Goal: Information Seeking & Learning: Find specific fact

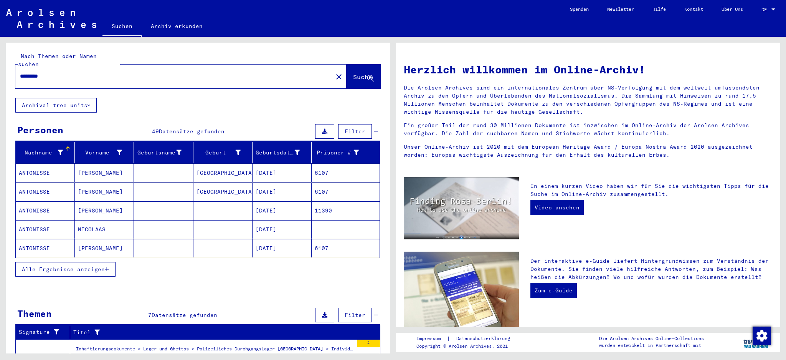
click at [76, 266] on span "Alle Ergebnisse anzeigen" at bounding box center [63, 269] width 83 height 7
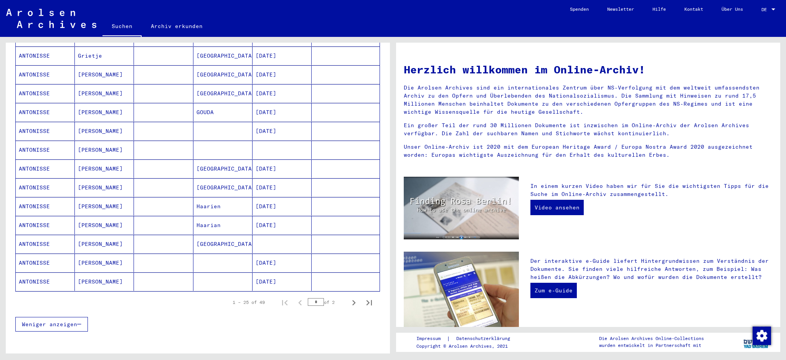
scroll to position [344, 0]
click at [89, 177] on mat-cell "[PERSON_NAME]" at bounding box center [104, 186] width 59 height 18
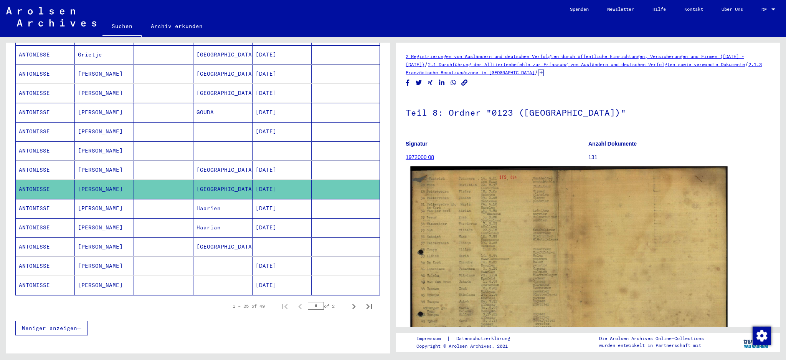
click at [535, 229] on img at bounding box center [568, 283] width 317 height 235
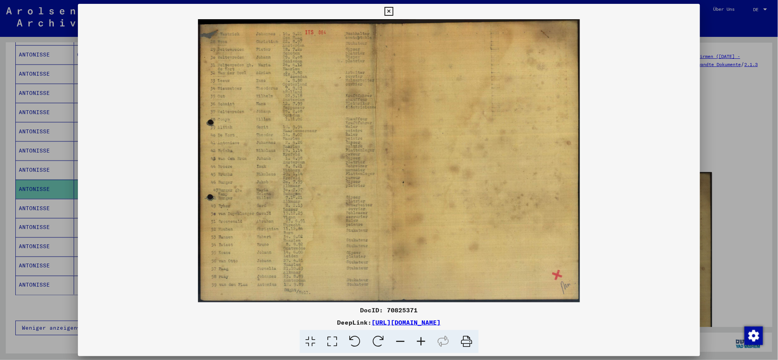
click at [419, 342] on icon at bounding box center [421, 341] width 21 height 23
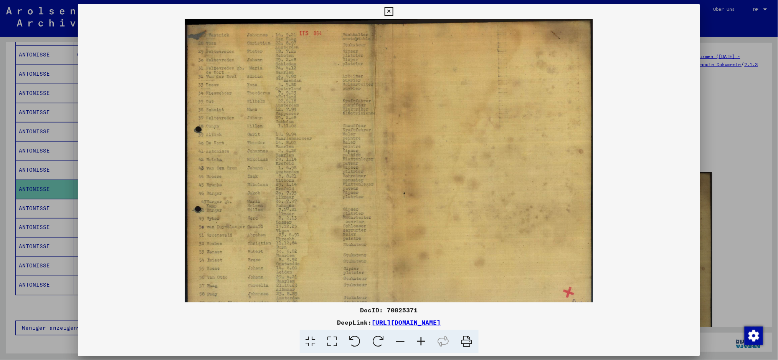
click at [419, 342] on icon at bounding box center [421, 341] width 21 height 23
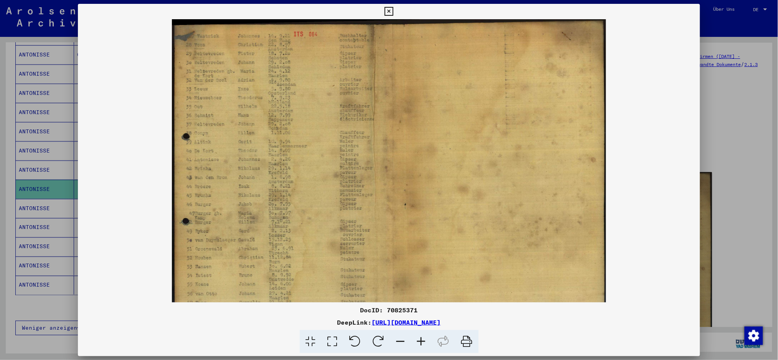
click at [419, 342] on icon at bounding box center [421, 341] width 21 height 23
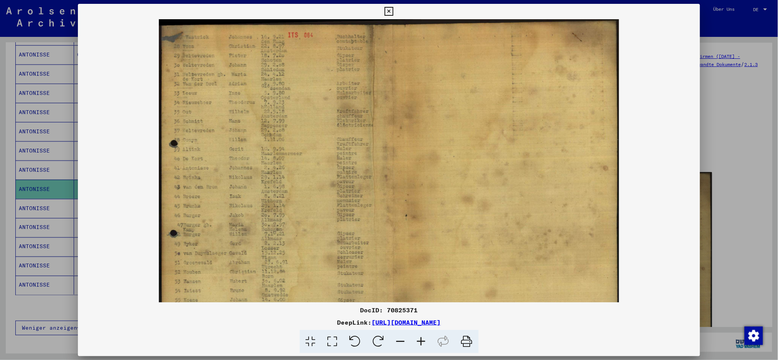
click at [419, 342] on icon at bounding box center [421, 341] width 21 height 23
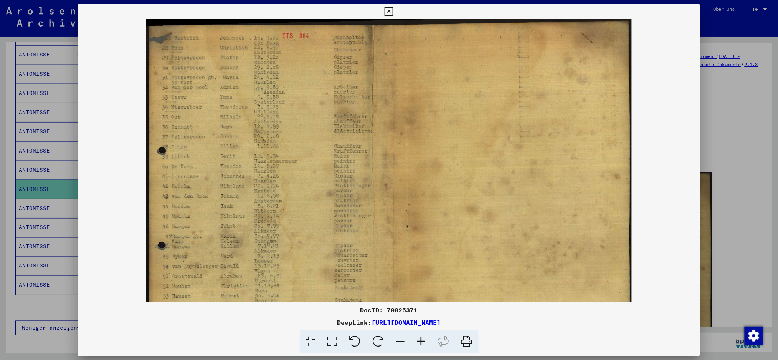
click at [419, 342] on icon at bounding box center [421, 341] width 21 height 23
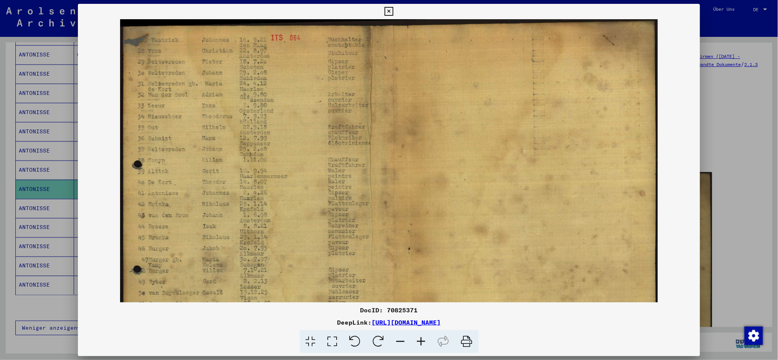
click at [419, 342] on icon at bounding box center [421, 341] width 21 height 23
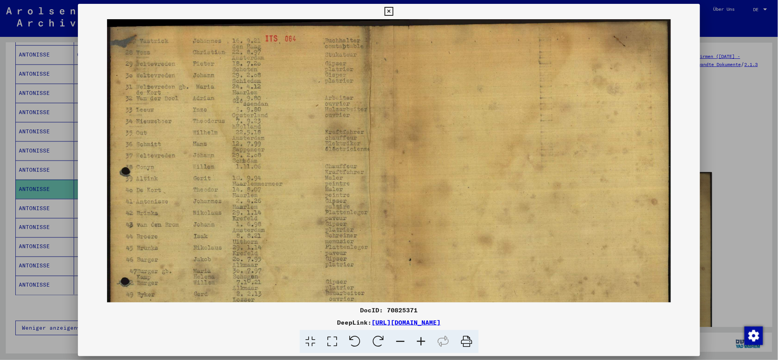
click at [419, 342] on icon at bounding box center [421, 341] width 21 height 23
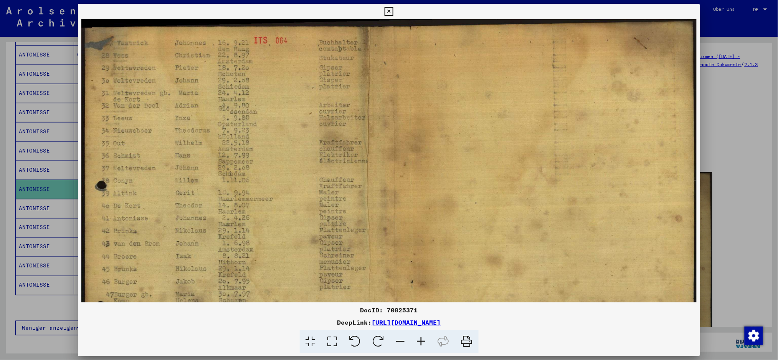
click at [419, 342] on icon at bounding box center [421, 341] width 21 height 23
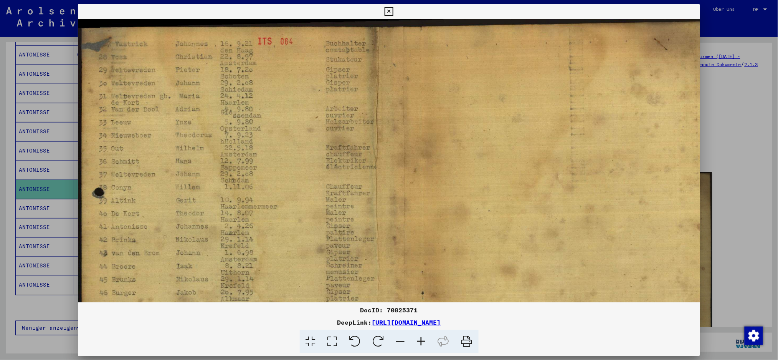
click at [419, 342] on icon at bounding box center [421, 341] width 21 height 23
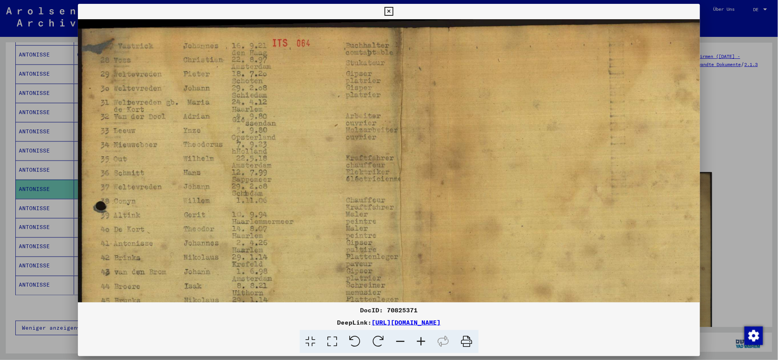
click at [419, 342] on icon at bounding box center [421, 341] width 21 height 23
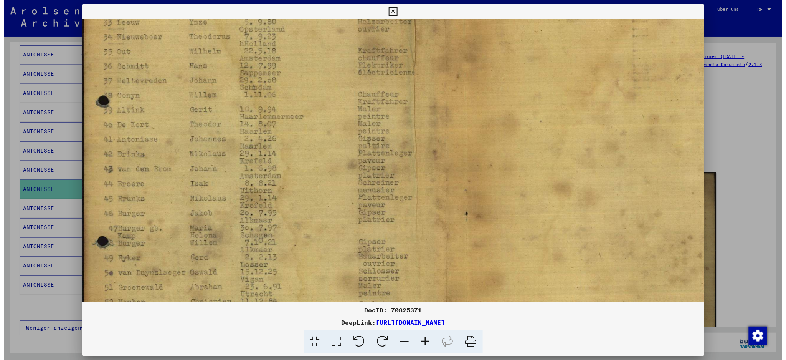
scroll to position [115, 0]
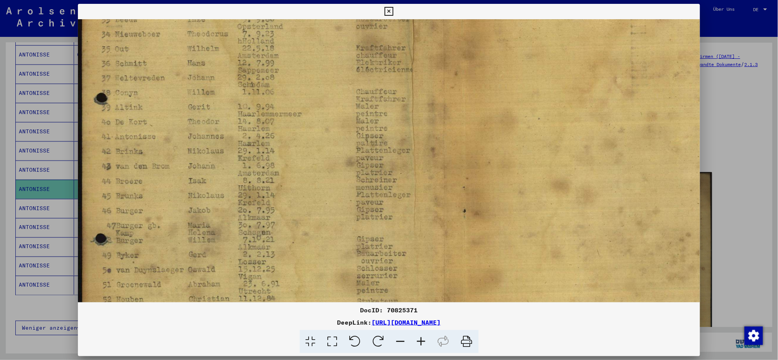
drag, startPoint x: 243, startPoint y: 158, endPoint x: 430, endPoint y: 94, distance: 197.3
click at [430, 94] on img at bounding box center [437, 170] width 719 height 532
click at [388, 13] on icon at bounding box center [389, 11] width 9 height 9
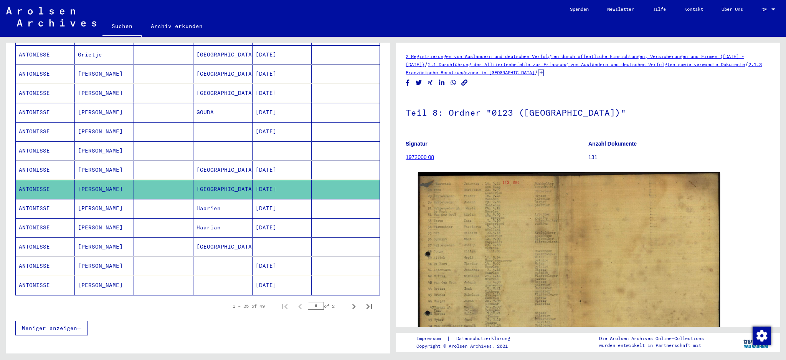
click at [88, 218] on mat-cell "[PERSON_NAME]" at bounding box center [104, 227] width 59 height 19
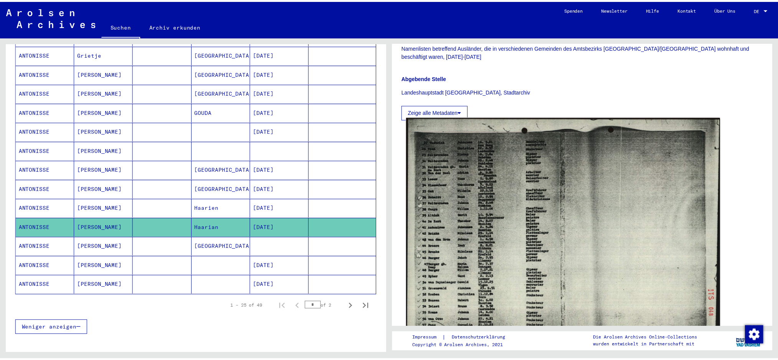
scroll to position [205, 0]
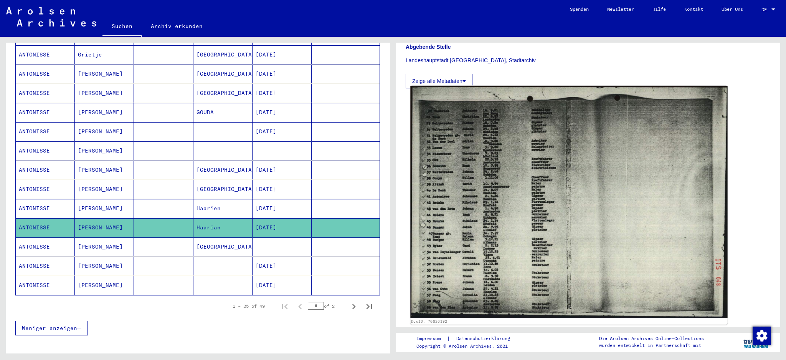
click at [523, 228] on img at bounding box center [568, 202] width 317 height 232
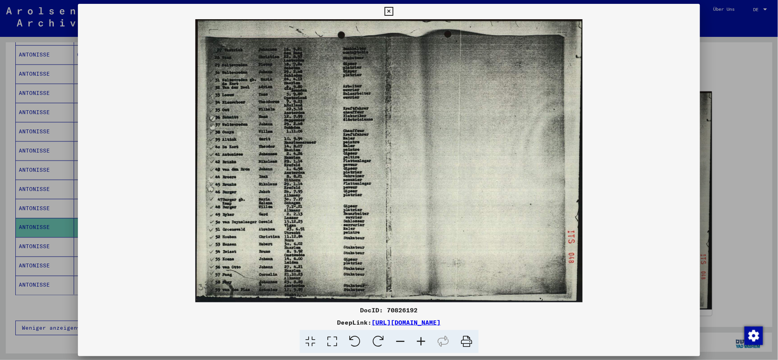
click at [423, 342] on icon at bounding box center [421, 341] width 21 height 23
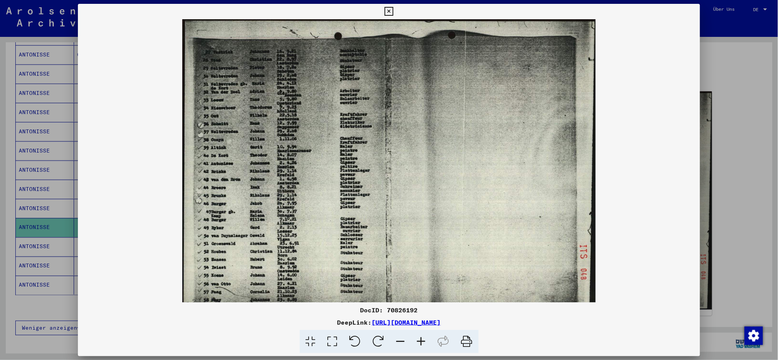
click at [423, 342] on icon at bounding box center [421, 341] width 21 height 23
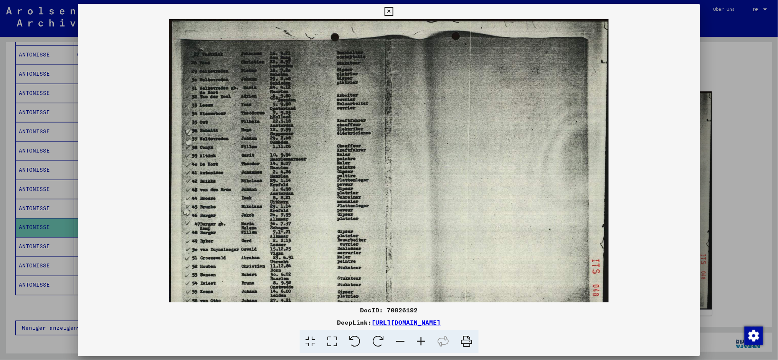
click at [422, 343] on icon at bounding box center [421, 341] width 21 height 23
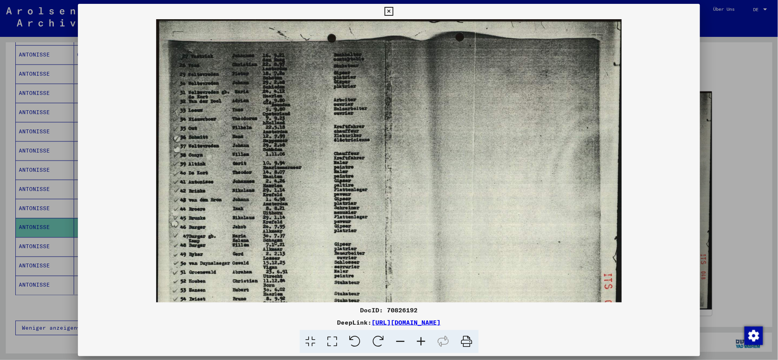
click at [422, 343] on icon at bounding box center [421, 341] width 21 height 23
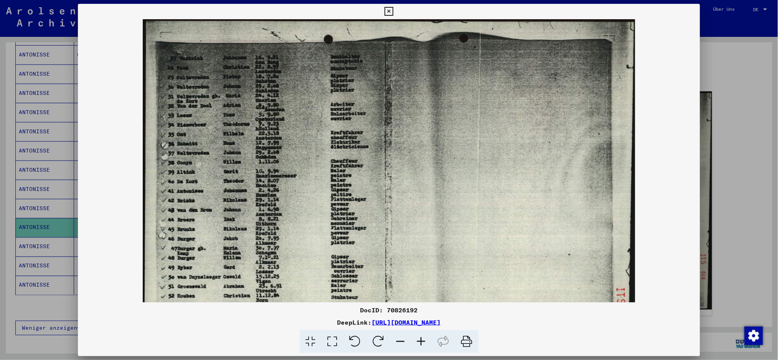
click at [422, 343] on icon at bounding box center [421, 341] width 21 height 23
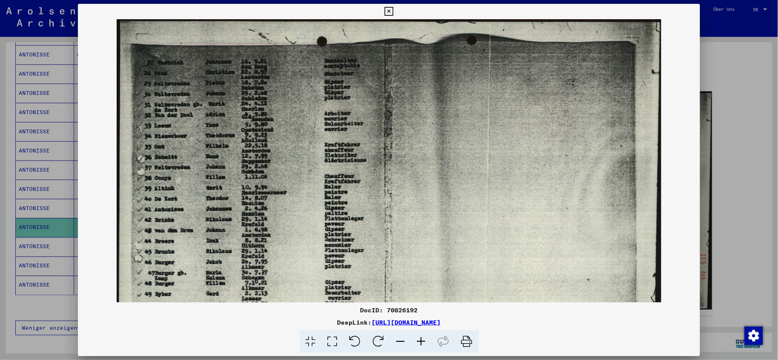
click at [422, 343] on icon at bounding box center [421, 341] width 21 height 23
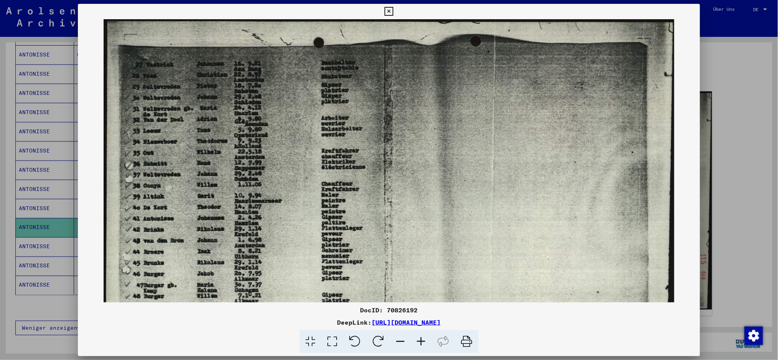
click at [422, 343] on icon at bounding box center [421, 341] width 21 height 23
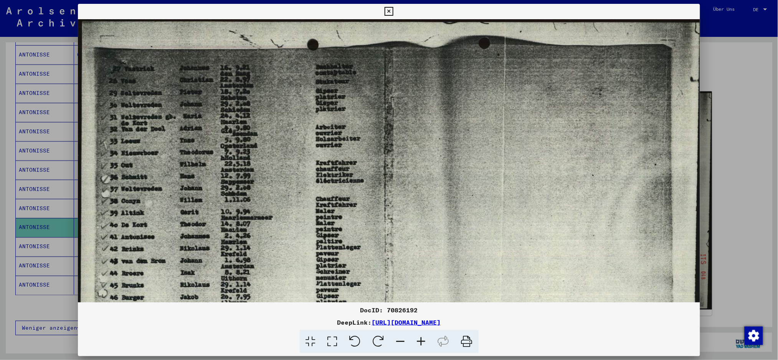
click at [422, 343] on icon at bounding box center [421, 341] width 21 height 23
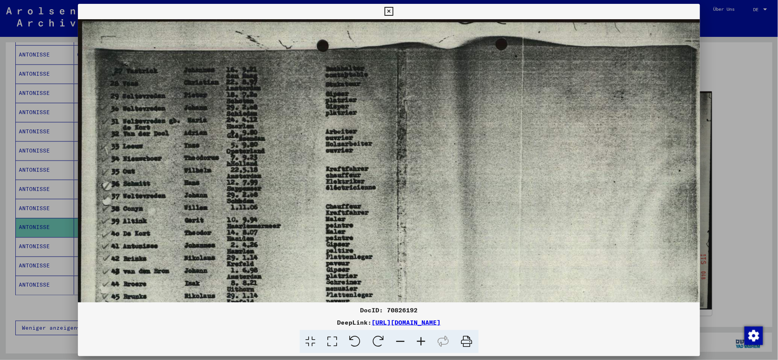
click at [422, 343] on icon at bounding box center [421, 341] width 21 height 23
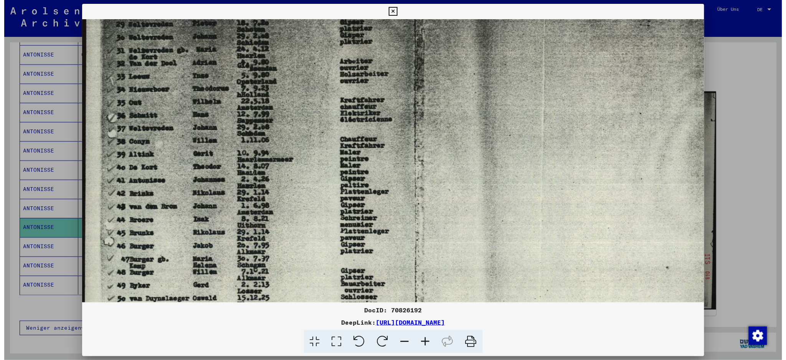
scroll to position [83, 0]
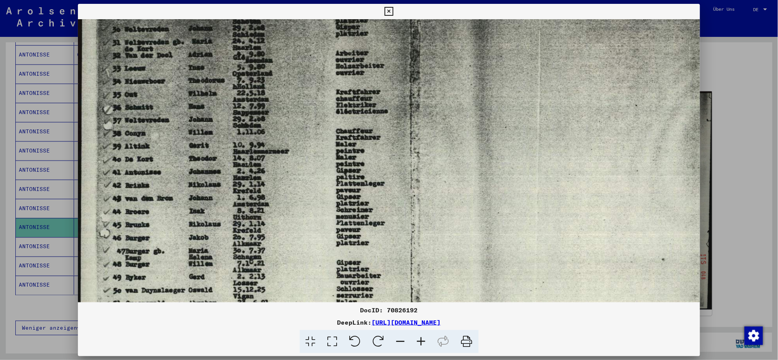
drag, startPoint x: 306, startPoint y: 174, endPoint x: 329, endPoint y: 91, distance: 86.0
click at [329, 91] on img at bounding box center [416, 183] width 676 height 494
click at [389, 11] on icon at bounding box center [389, 11] width 9 height 9
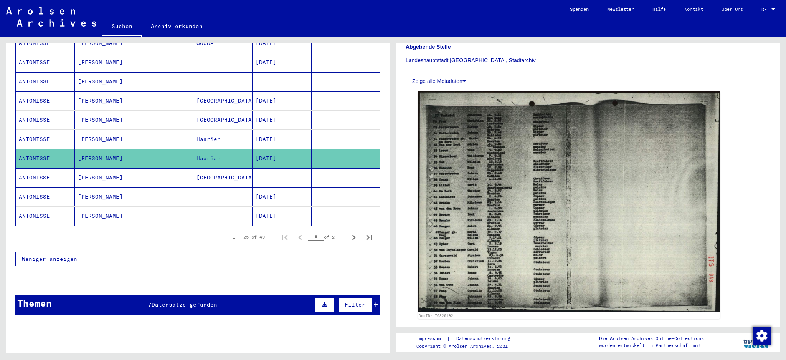
scroll to position [451, 0]
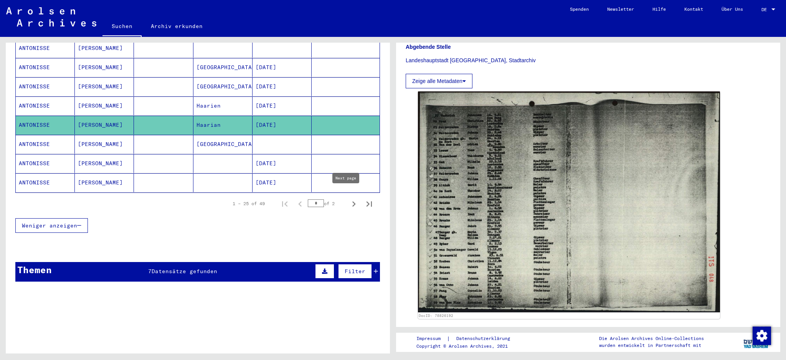
click at [352, 201] on icon "Next page" at bounding box center [353, 203] width 3 height 5
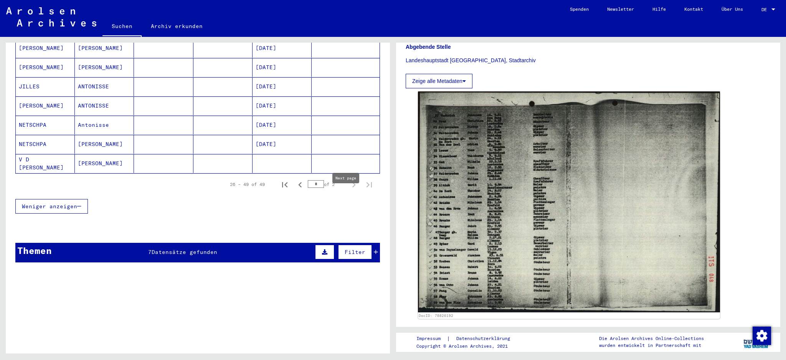
type input "*"
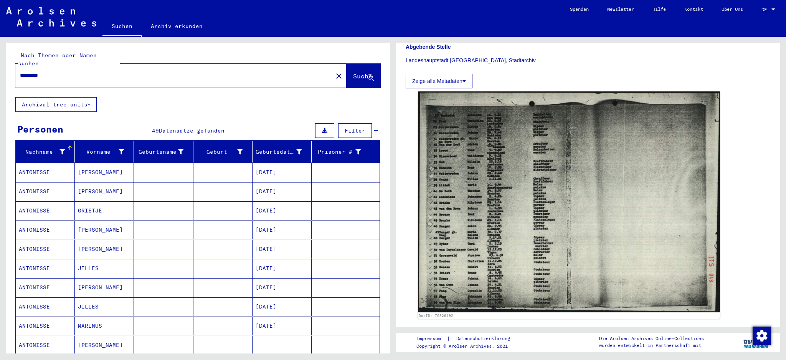
scroll to position [0, 0]
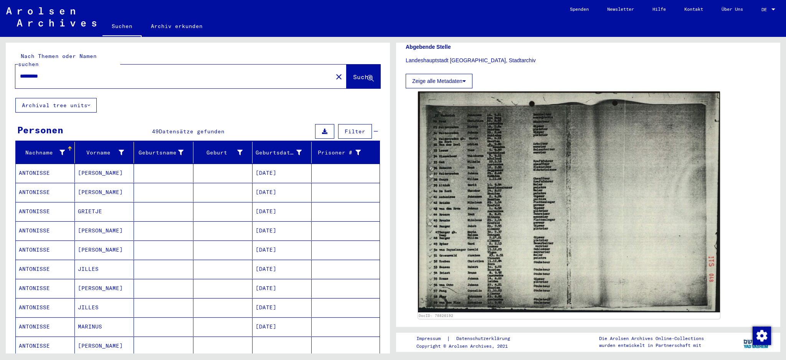
click at [93, 184] on mat-cell "[PERSON_NAME]" at bounding box center [104, 192] width 59 height 19
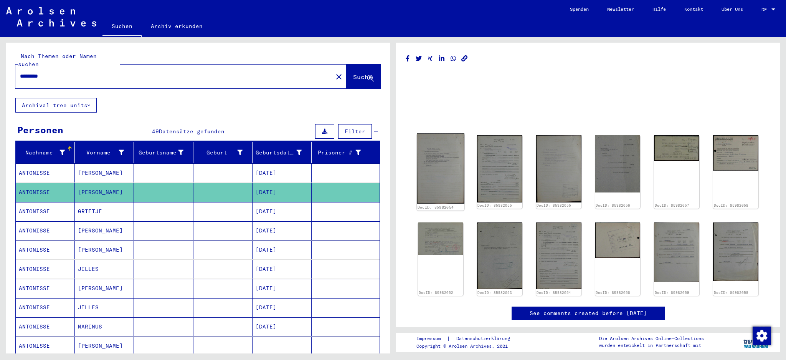
click at [442, 157] on img at bounding box center [441, 168] width 48 height 70
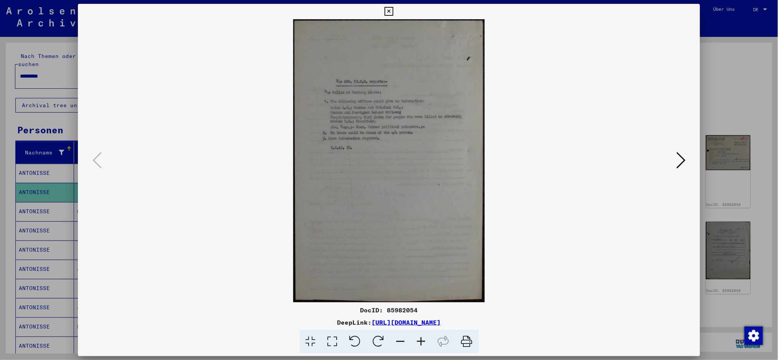
click at [424, 340] on icon at bounding box center [421, 341] width 21 height 23
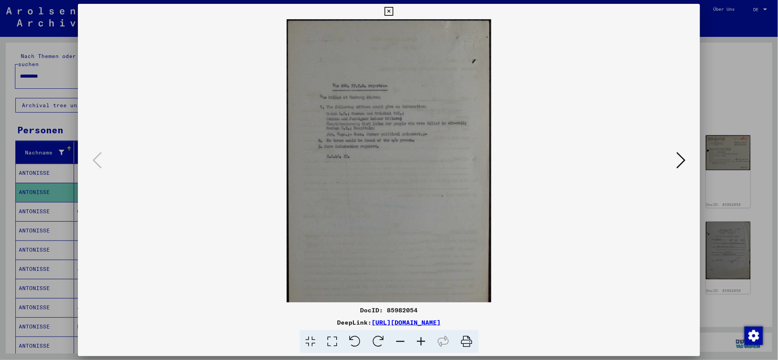
click at [423, 340] on icon at bounding box center [421, 341] width 21 height 23
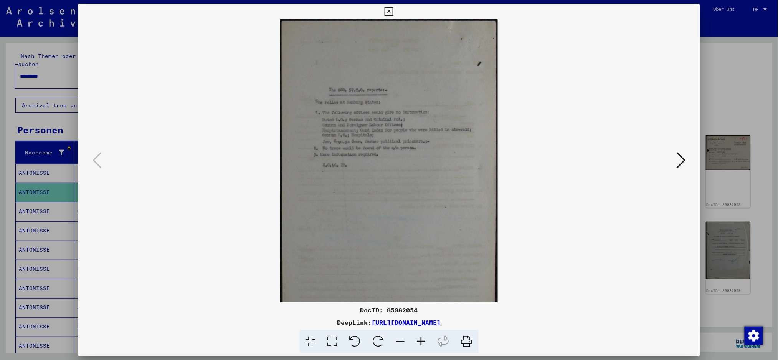
click at [422, 340] on icon at bounding box center [421, 341] width 21 height 23
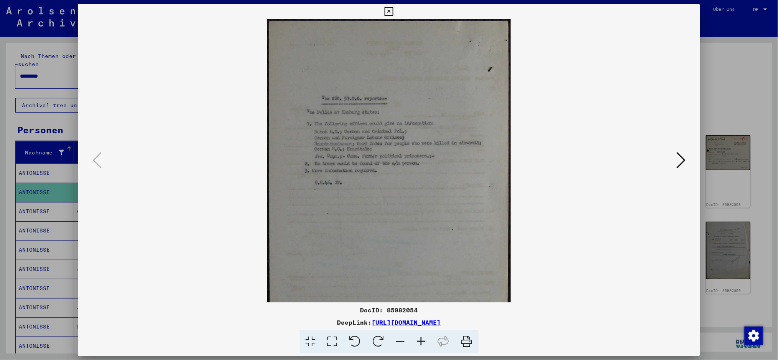
click at [421, 340] on icon at bounding box center [421, 341] width 21 height 23
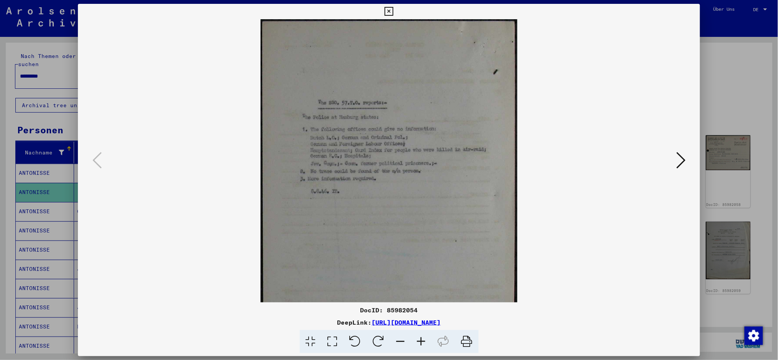
click at [421, 340] on icon at bounding box center [421, 341] width 21 height 23
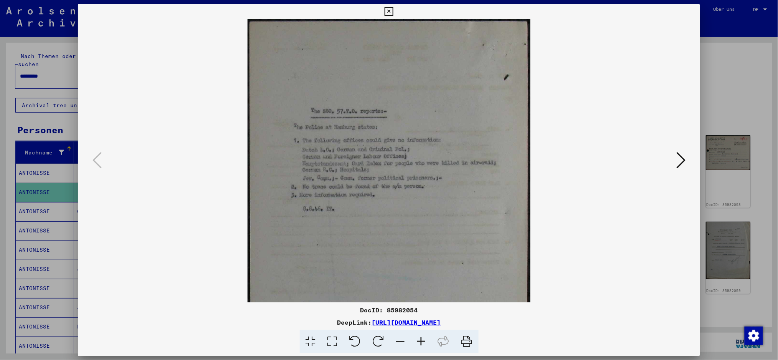
click at [421, 340] on icon at bounding box center [421, 341] width 21 height 23
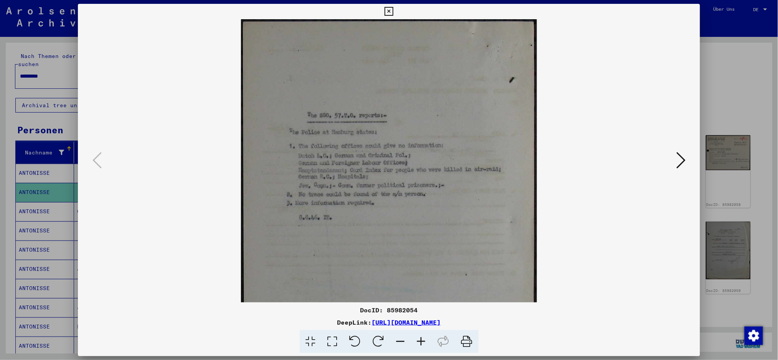
click at [421, 340] on icon at bounding box center [421, 341] width 21 height 23
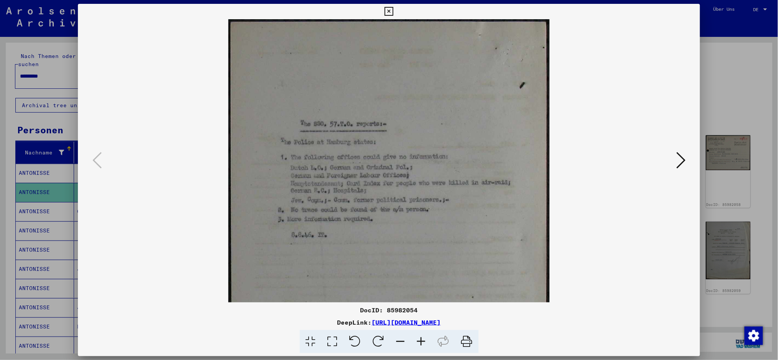
click at [421, 340] on icon at bounding box center [421, 341] width 21 height 23
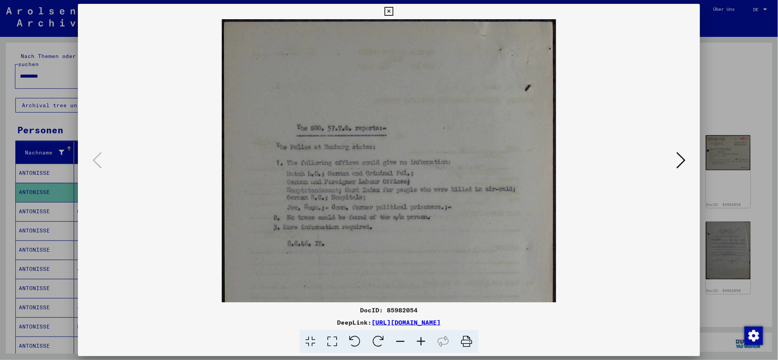
click at [421, 340] on icon at bounding box center [421, 341] width 21 height 23
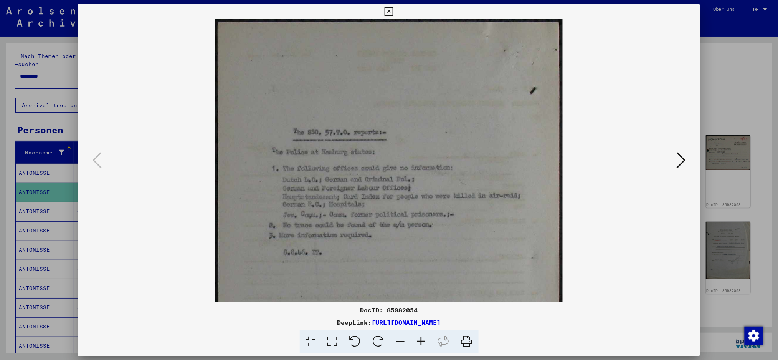
click at [421, 340] on icon at bounding box center [421, 341] width 21 height 23
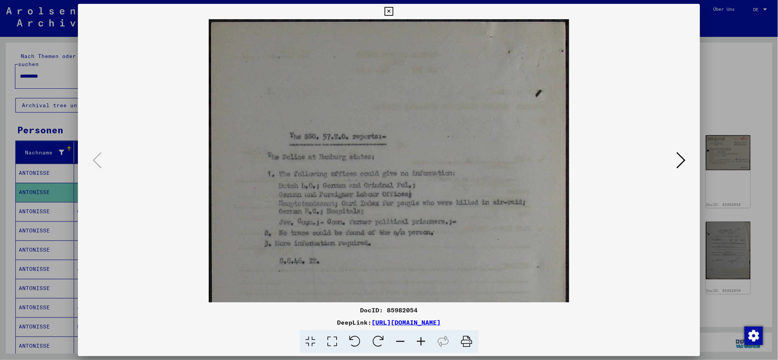
click at [682, 159] on icon at bounding box center [680, 160] width 9 height 18
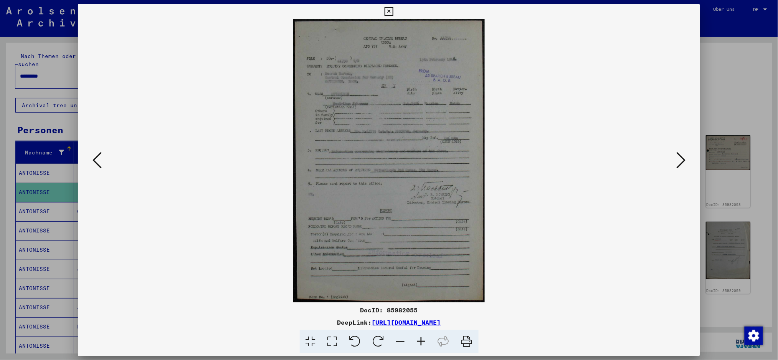
click at [421, 343] on icon at bounding box center [421, 341] width 21 height 23
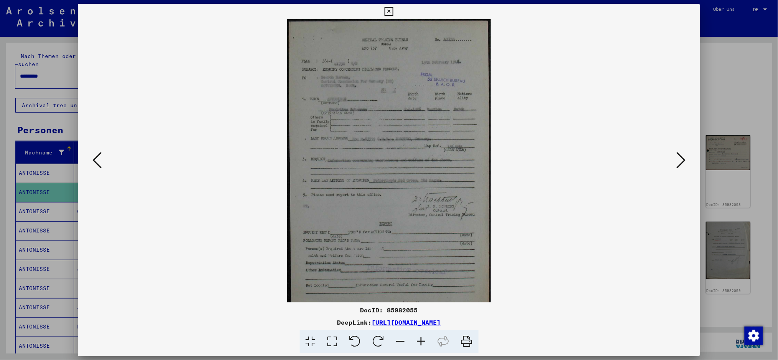
click at [421, 343] on icon at bounding box center [421, 341] width 21 height 23
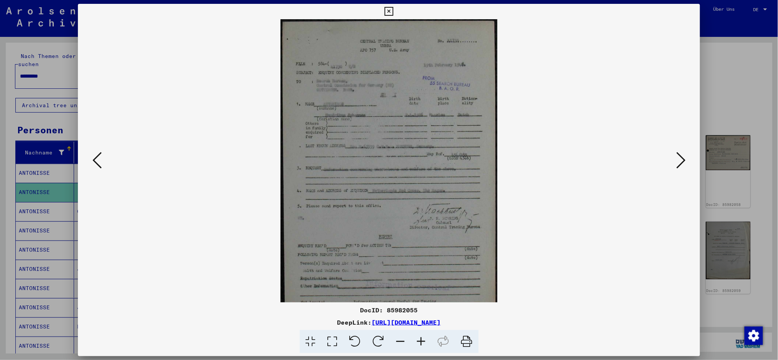
click at [421, 343] on icon at bounding box center [421, 341] width 21 height 23
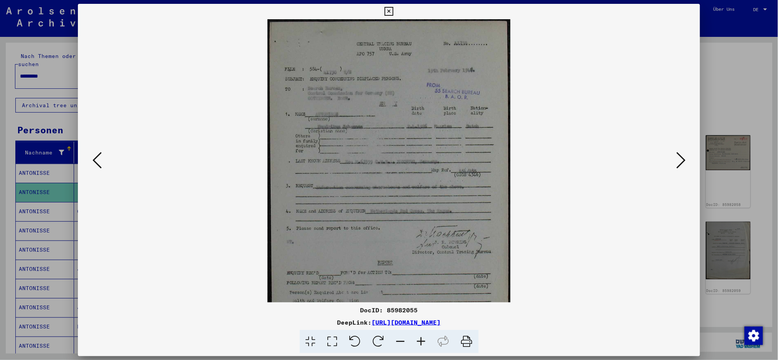
click at [421, 342] on icon at bounding box center [421, 341] width 21 height 23
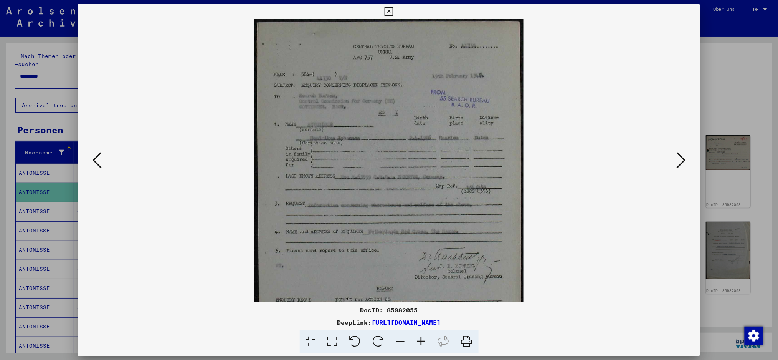
click at [421, 342] on icon at bounding box center [421, 341] width 21 height 23
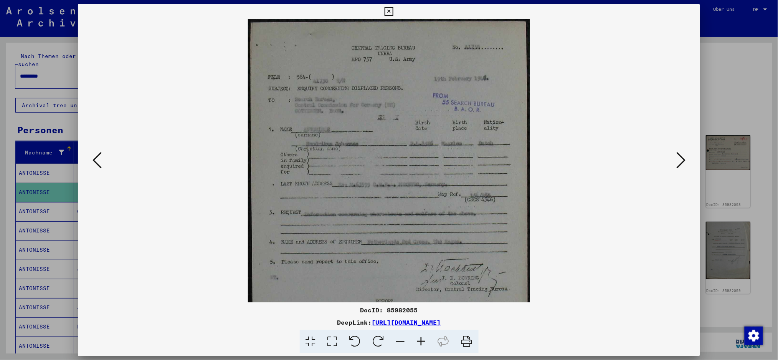
click at [421, 342] on icon at bounding box center [421, 341] width 21 height 23
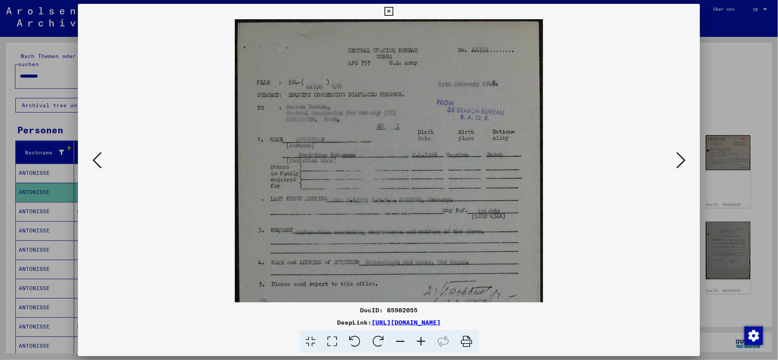
click at [420, 342] on icon at bounding box center [421, 341] width 21 height 23
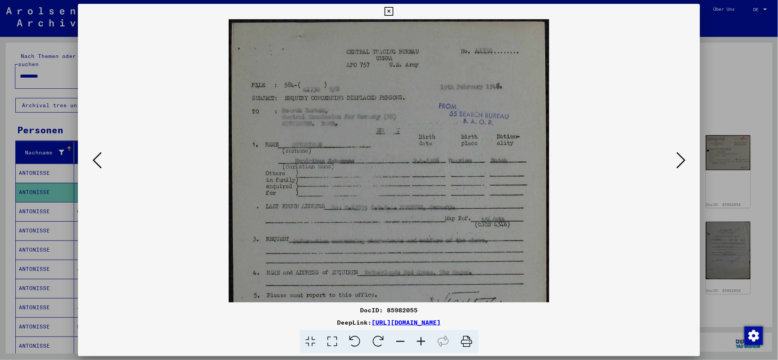
click at [420, 342] on icon at bounding box center [421, 341] width 21 height 23
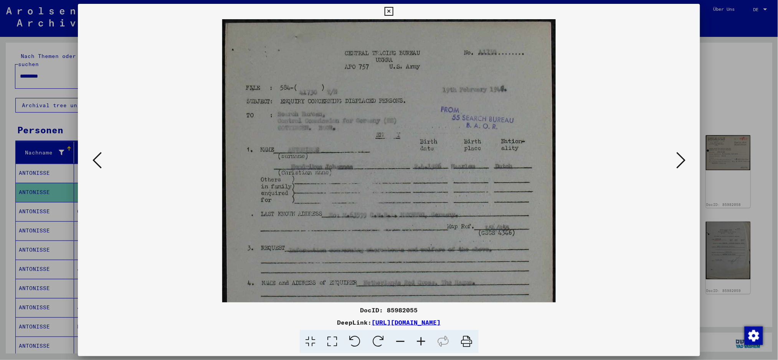
click at [420, 342] on icon at bounding box center [421, 341] width 21 height 23
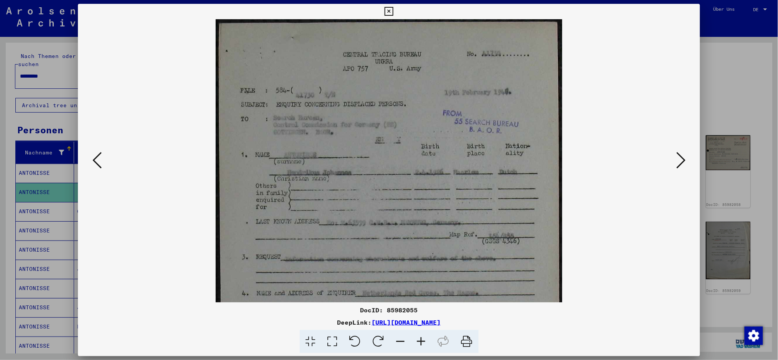
click at [420, 342] on icon at bounding box center [421, 341] width 21 height 23
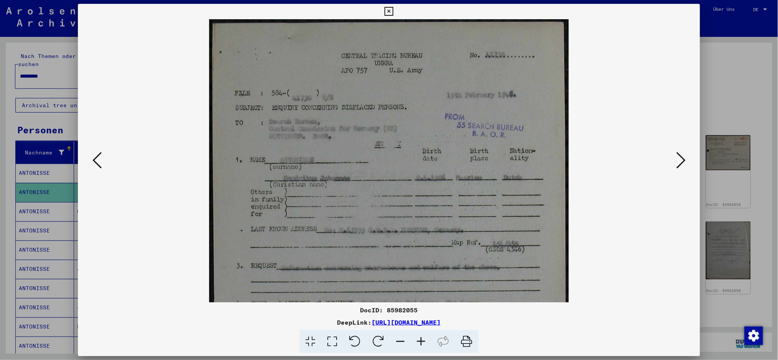
click at [420, 342] on icon at bounding box center [421, 341] width 21 height 23
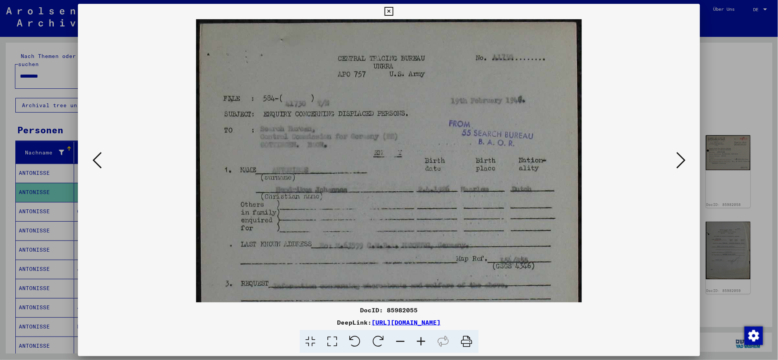
click at [420, 342] on icon at bounding box center [421, 341] width 21 height 23
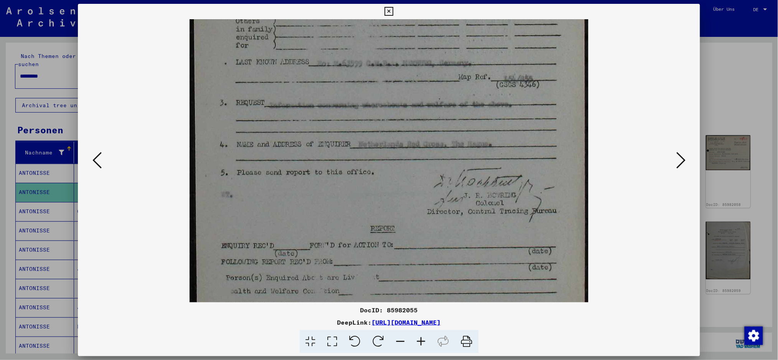
scroll to position [198, 0]
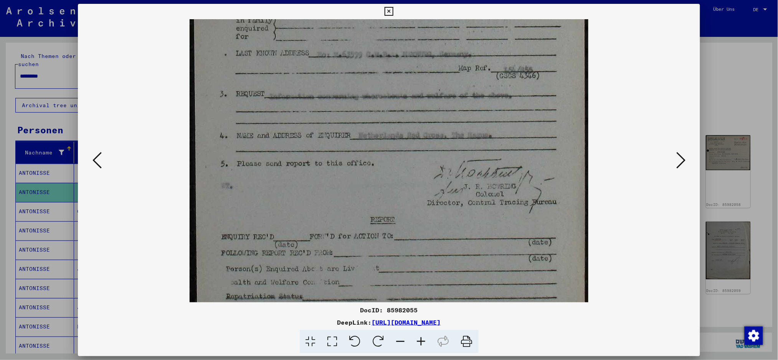
drag, startPoint x: 413, startPoint y: 212, endPoint x: 417, endPoint y: 14, distance: 198.1
click at [417, 14] on div "DocID: 85982055 DeepLink: [URL][DOMAIN_NAME]" at bounding box center [389, 178] width 623 height 349
click at [419, 342] on icon at bounding box center [421, 341] width 21 height 23
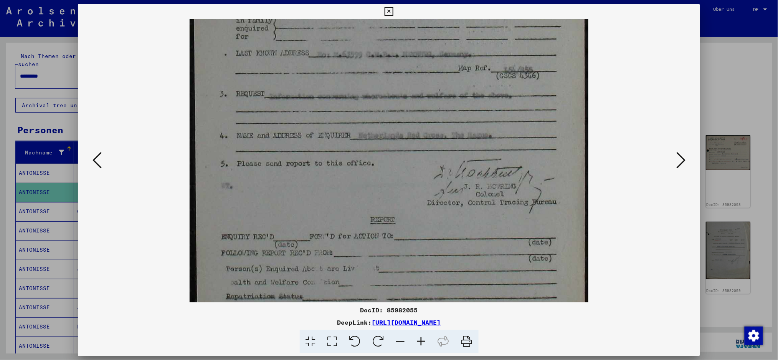
click at [419, 342] on icon at bounding box center [421, 341] width 21 height 23
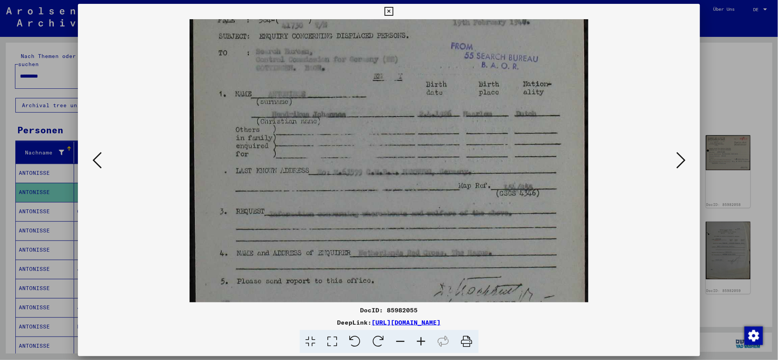
scroll to position [0, 0]
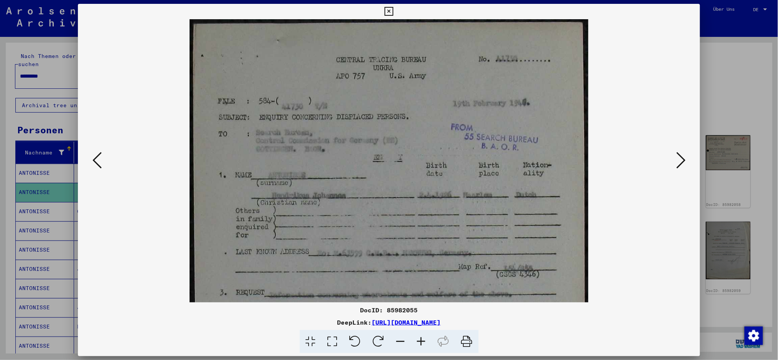
drag, startPoint x: 389, startPoint y: 90, endPoint x: 320, endPoint y: 336, distance: 255.5
click at [324, 343] on div "DocID: 85982055 DeepLink: [URL][DOMAIN_NAME]" at bounding box center [389, 178] width 623 height 349
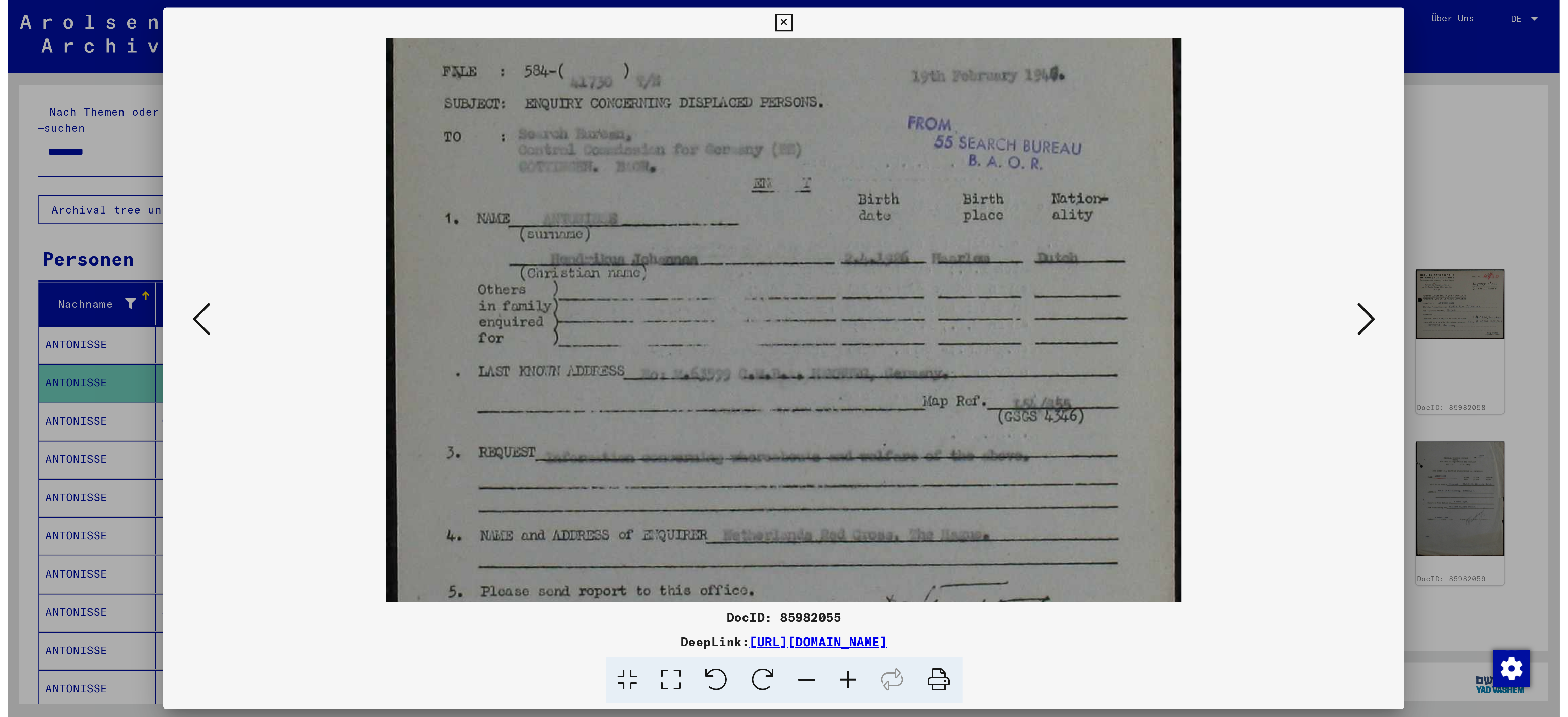
scroll to position [119, 0]
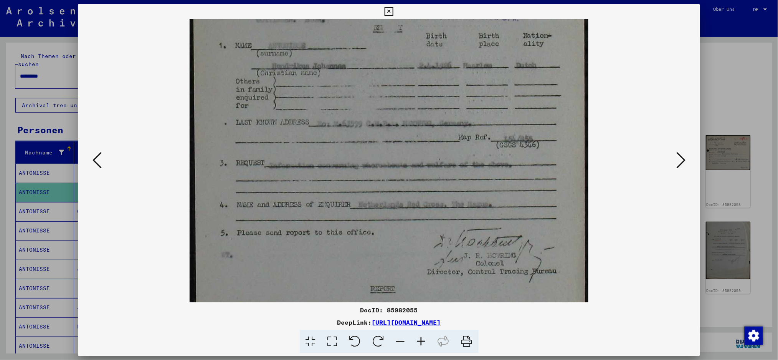
drag, startPoint x: 306, startPoint y: 205, endPoint x: 302, endPoint y: 71, distance: 133.6
click at [302, 71] on img at bounding box center [389, 184] width 399 height 590
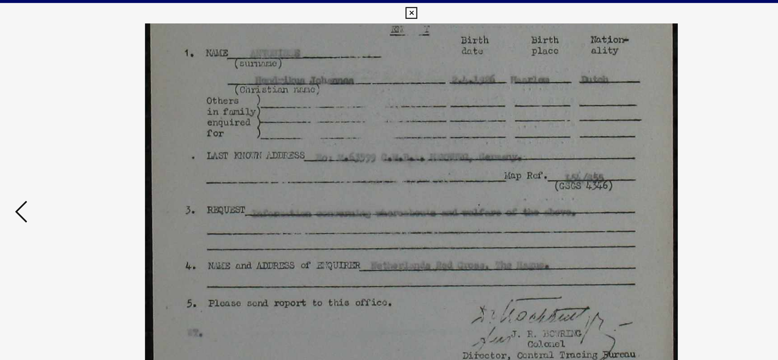
click at [388, 12] on icon at bounding box center [389, 11] width 9 height 9
